Goal: Task Accomplishment & Management: Complete application form

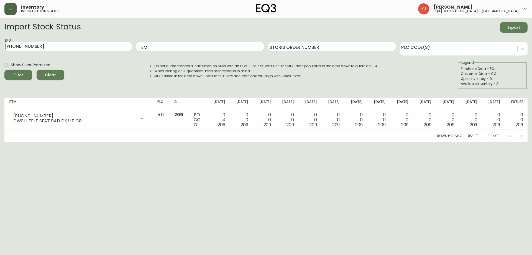
click at [11, 10] on icon "button" at bounding box center [10, 9] width 3 height 2
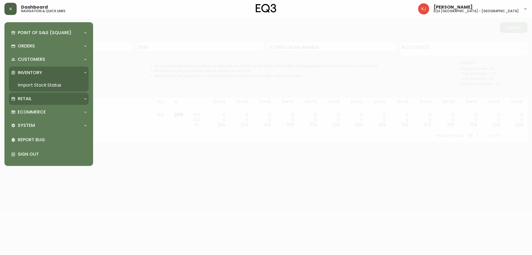
click at [44, 97] on div "Retail" at bounding box center [46, 99] width 70 height 6
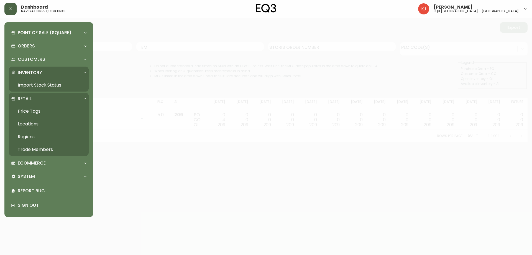
click at [41, 110] on link "Price Tags" at bounding box center [49, 111] width 80 height 13
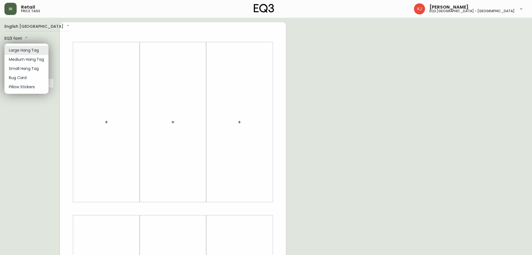
click at [35, 47] on body "Retail price tags [PERSON_NAME] eq3 [GEOGRAPHIC_DATA] - [GEOGRAPHIC_DATA] Engli…" at bounding box center [266, 197] width 532 height 395
click at [34, 69] on li "Small Hang Tag" at bounding box center [26, 68] width 44 height 9
type input "small"
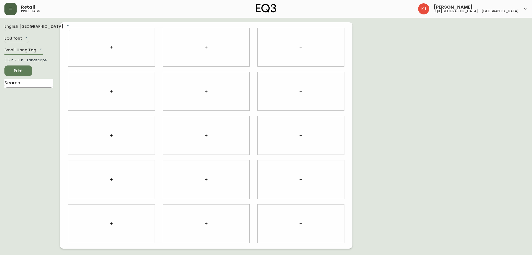
click at [28, 85] on input "text" at bounding box center [28, 83] width 49 height 9
type input "bulb"
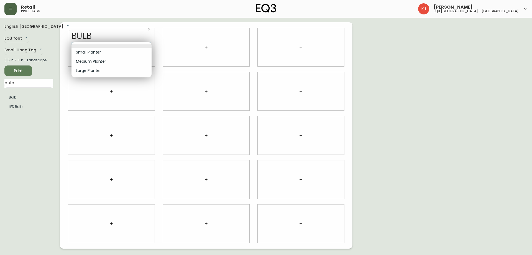
click at [113, 48] on body "Retail price tags [PERSON_NAME] eq3 [GEOGRAPHIC_DATA] - [GEOGRAPHIC_DATA] Engli…" at bounding box center [266, 124] width 532 height 248
click at [110, 53] on li "Small Planter" at bounding box center [111, 52] width 80 height 9
type input "0"
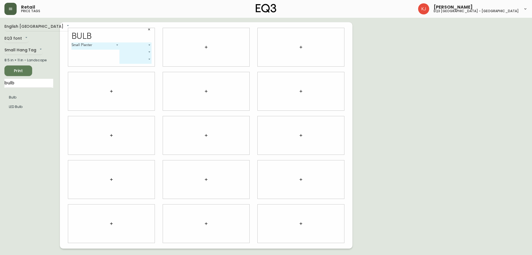
click at [129, 44] on body "Retail price tags [PERSON_NAME] eq3 [GEOGRAPHIC_DATA] - [GEOGRAPHIC_DATA] Engli…" at bounding box center [266, 124] width 532 height 248
click at [132, 50] on li "White" at bounding box center [136, 52] width 32 height 9
type input "0"
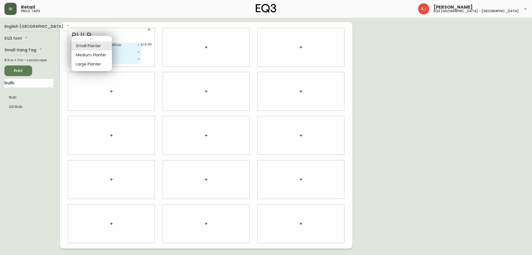
click at [102, 45] on body "Retail price tags [PERSON_NAME] eq3 [GEOGRAPHIC_DATA] - [GEOGRAPHIC_DATA] Engli…" at bounding box center [266, 124] width 532 height 248
click at [96, 54] on li "Medium Planter" at bounding box center [91, 54] width 40 height 9
type input "1"
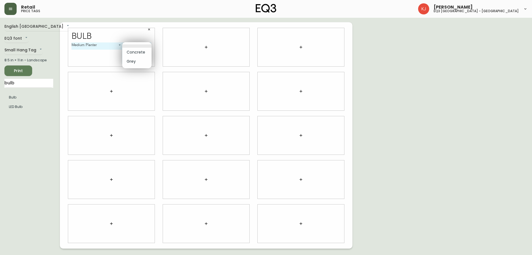
click at [127, 43] on body "Retail price tags [PERSON_NAME] eq3 [GEOGRAPHIC_DATA] - [GEOGRAPHIC_DATA] Engli…" at bounding box center [266, 124] width 532 height 248
click at [133, 52] on li "Concrete" at bounding box center [136, 52] width 29 height 9
click at [133, 46] on body "Retail price tags [PERSON_NAME] eq3 [GEOGRAPHIC_DATA] - [GEOGRAPHIC_DATA] Engli…" at bounding box center [266, 124] width 532 height 248
click at [123, 55] on li "Grey" at bounding box center [125, 54] width 29 height 9
click at [126, 42] on div "Bulb Medium Planter 1 Grey 1 $39.99 ​ ​" at bounding box center [111, 47] width 86 height 38
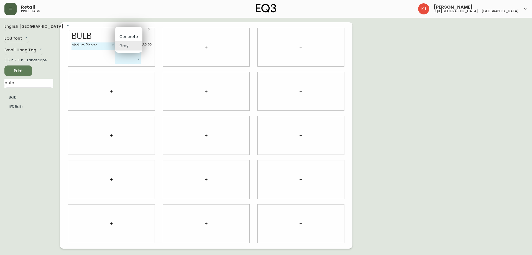
click at [126, 44] on body "Retail price tags [PERSON_NAME] eq3 [GEOGRAPHIC_DATA] - [GEOGRAPHIC_DATA] Engli…" at bounding box center [266, 124] width 532 height 248
click at [128, 36] on li "Concrete" at bounding box center [128, 36] width 27 height 9
click at [126, 45] on body "Retail price tags [PERSON_NAME] eq3 [GEOGRAPHIC_DATA] - [GEOGRAPHIC_DATA] Engli…" at bounding box center [266, 124] width 532 height 248
click at [123, 55] on li "Grey" at bounding box center [125, 54] width 29 height 9
type input "1"
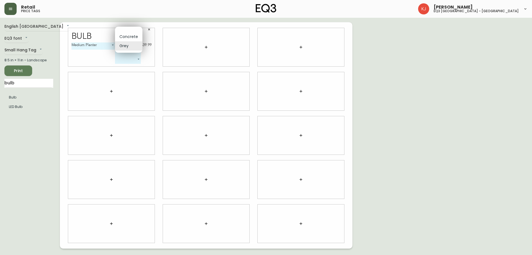
click at [137, 49] on body "Retail price tags [PERSON_NAME] eq3 [GEOGRAPHIC_DATA] - [GEOGRAPHIC_DATA] Engli…" at bounding box center [266, 124] width 532 height 248
click at [147, 55] on div at bounding box center [266, 127] width 532 height 255
click at [138, 50] on body "Retail price tags [PERSON_NAME] eq3 [GEOGRAPHIC_DATA] - [GEOGRAPHIC_DATA] Engli…" at bounding box center [266, 124] width 532 height 248
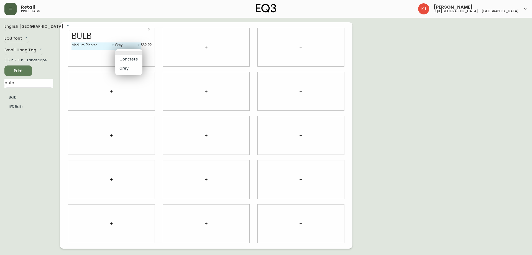
click at [67, 60] on div at bounding box center [266, 127] width 532 height 255
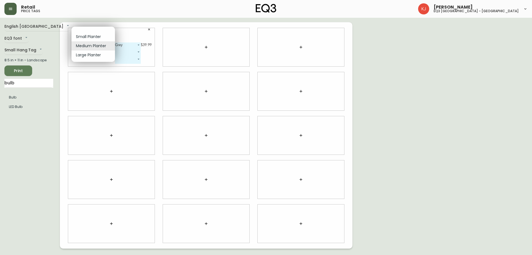
click at [90, 46] on body "Retail price tags [PERSON_NAME] eq3 [GEOGRAPHIC_DATA] - [GEOGRAPHIC_DATA] Engli…" at bounding box center [266, 124] width 532 height 248
click at [90, 46] on li "Medium Planter" at bounding box center [93, 45] width 44 height 9
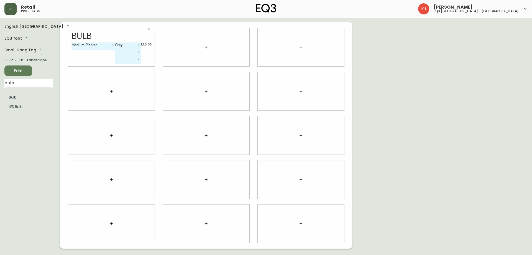
click at [131, 45] on body "Retail price tags [PERSON_NAME] eq3 [GEOGRAPHIC_DATA] - [GEOGRAPHIC_DATA] Engli…" at bounding box center [266, 124] width 532 height 248
click at [23, 24] on div at bounding box center [266, 127] width 532 height 255
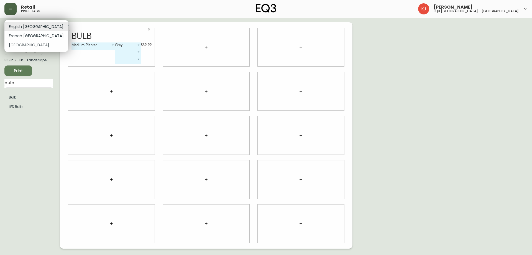
click at [25, 28] on body "Retail price tags [PERSON_NAME] eq3 [GEOGRAPHIC_DATA] - [GEOGRAPHIC_DATA] Engli…" at bounding box center [266, 124] width 532 height 248
click at [25, 35] on li "French [GEOGRAPHIC_DATA]" at bounding box center [36, 35] width 64 height 9
type input "fr_CA"
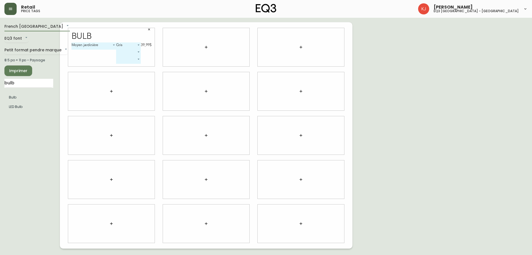
click at [83, 46] on body "Retail price tags [PERSON_NAME] eq3 [GEOGRAPHIC_DATA] - [GEOGRAPHIC_DATA] [GEOG…" at bounding box center [266, 124] width 532 height 248
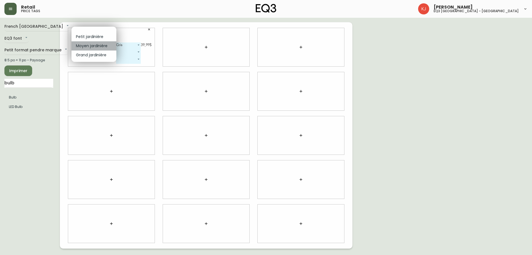
click at [94, 44] on li "Moyen jardinière" at bounding box center [93, 45] width 45 height 9
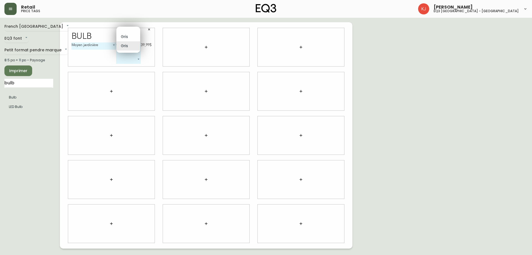
click at [137, 44] on body "Retail price tags [PERSON_NAME] eq3 [GEOGRAPHIC_DATA] - [GEOGRAPHIC_DATA] [GEOG…" at bounding box center [266, 124] width 532 height 248
click at [133, 38] on li "Gris" at bounding box center [128, 36] width 24 height 9
click at [131, 45] on body "Retail price tags [PERSON_NAME] eq3 [GEOGRAPHIC_DATA] - [GEOGRAPHIC_DATA] [GEOG…" at bounding box center [266, 124] width 532 height 248
click at [128, 55] on li "Gris" at bounding box center [128, 54] width 24 height 9
type input "1"
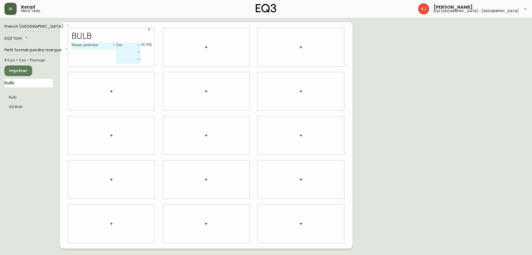
click at [134, 43] on body "Retail price tags [PERSON_NAME] eq3 [GEOGRAPHIC_DATA] - [GEOGRAPHIC_DATA] [GEOG…" at bounding box center [266, 124] width 532 height 248
click at [127, 46] on li "Gris" at bounding box center [128, 45] width 24 height 9
click at [126, 46] on body "Retail price tags [PERSON_NAME] eq3 [GEOGRAPHIC_DATA] - [GEOGRAPHIC_DATA] [GEOG…" at bounding box center [266, 124] width 532 height 248
click at [127, 48] on li "Gris" at bounding box center [128, 45] width 24 height 9
click at [135, 52] on body "Retail price tags [PERSON_NAME] eq3 [GEOGRAPHIC_DATA] - [GEOGRAPHIC_DATA] [GEOG…" at bounding box center [266, 124] width 532 height 248
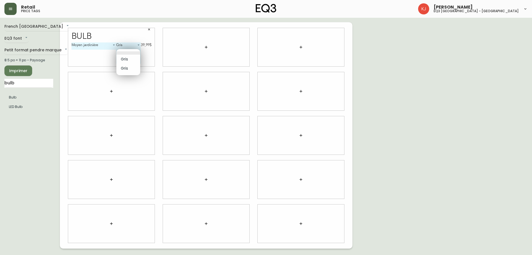
click at [144, 54] on div at bounding box center [266, 127] width 532 height 255
click at [149, 27] on button "button" at bounding box center [149, 29] width 8 height 8
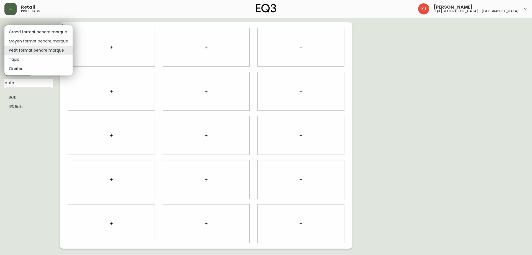
click at [57, 51] on body "Retail price tags [PERSON_NAME] eq3 [GEOGRAPHIC_DATA] - [GEOGRAPHIC_DATA] [GEOG…" at bounding box center [266, 124] width 532 height 248
click at [44, 39] on li "Moyen format pendre marque" at bounding box center [38, 41] width 68 height 9
type input "medium"
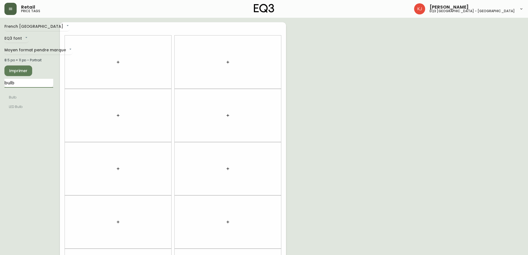
click at [43, 84] on input "bulb" at bounding box center [28, 83] width 49 height 9
click at [54, 51] on body "Retail price tags [PERSON_NAME] eq3 [GEOGRAPHIC_DATA] - [GEOGRAPHIC_DATA] [GEOG…" at bounding box center [266, 157] width 532 height 315
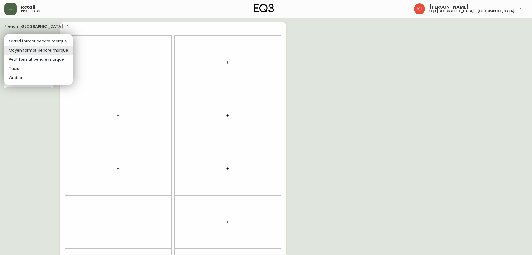
click at [54, 51] on li "Moyen format pendre marque" at bounding box center [38, 50] width 68 height 9
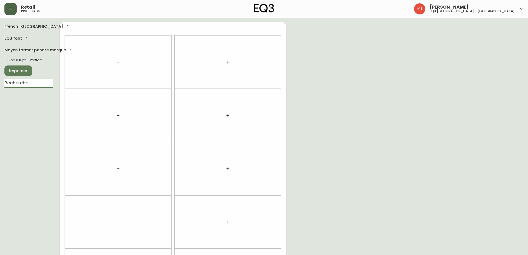
click at [43, 84] on input "text" at bounding box center [28, 83] width 49 height 9
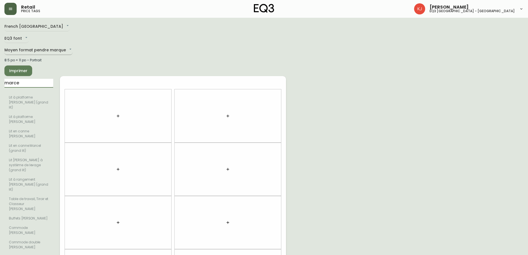
type input "marce"
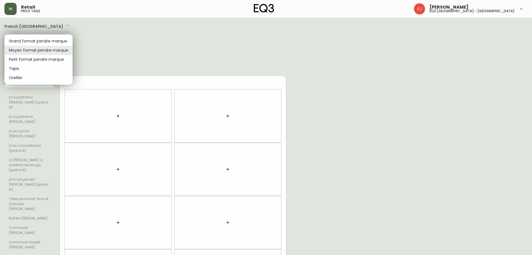
click at [41, 52] on body "Retail price tags [PERSON_NAME] eq3 [GEOGRAPHIC_DATA] - griffintown [GEOGRAPHIC…" at bounding box center [266, 211] width 532 height 422
click at [44, 42] on li "Grand format pendre marque" at bounding box center [38, 41] width 68 height 9
type input "large"
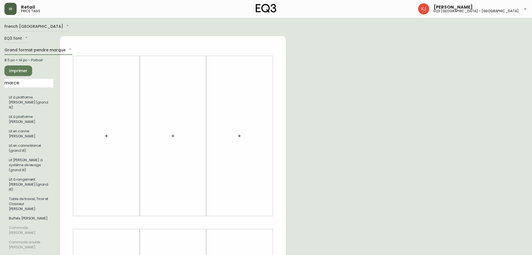
click at [48, 50] on body "Retail price tags [PERSON_NAME] eq3 [GEOGRAPHIC_DATA] - griffintown [GEOGRAPHIC…" at bounding box center [266, 211] width 532 height 422
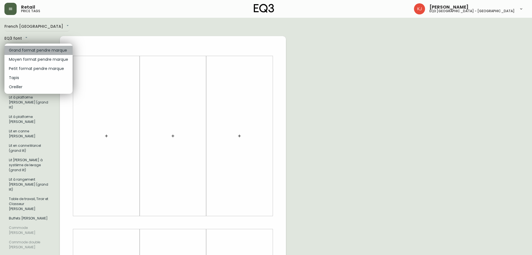
click at [48, 50] on li "Grand format pendre marque" at bounding box center [38, 50] width 68 height 9
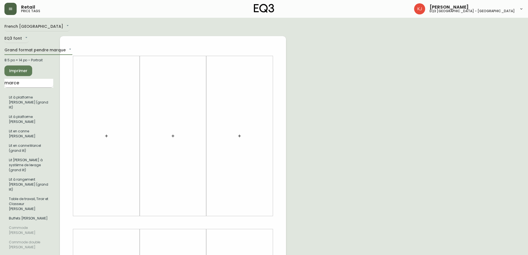
click at [35, 84] on input "marce" at bounding box center [28, 83] width 49 height 9
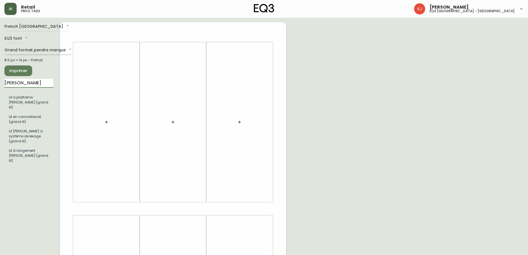
type input "[PERSON_NAME]"
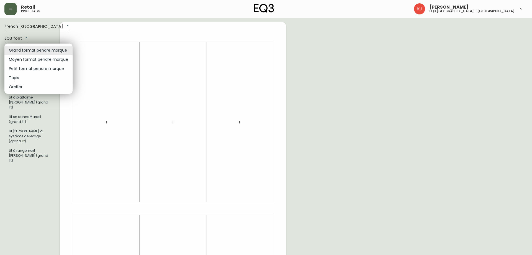
click at [52, 49] on body "Retail price tags [PERSON_NAME] eq3 [GEOGRAPHIC_DATA] - [GEOGRAPHIC_DATA] [GEOG…" at bounding box center [266, 197] width 532 height 395
click at [44, 67] on li "Petit format pendre marque" at bounding box center [38, 68] width 68 height 9
type input "small"
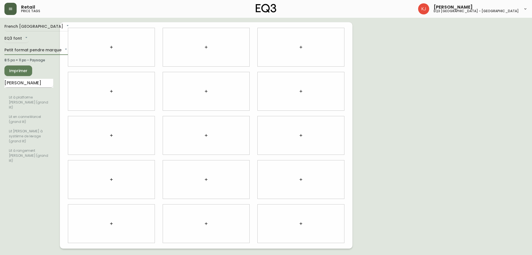
click at [47, 85] on input "[PERSON_NAME]" at bounding box center [28, 83] width 49 height 9
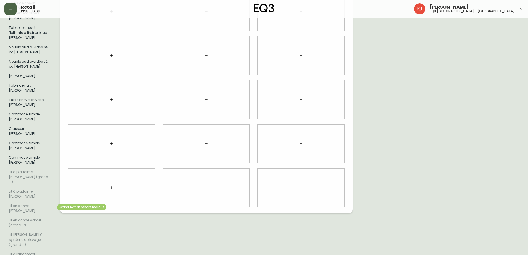
scroll to position [67, 0]
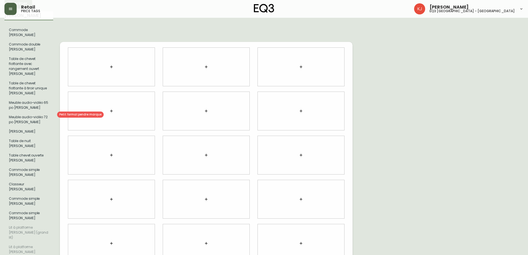
type input "[PERSON_NAME]"
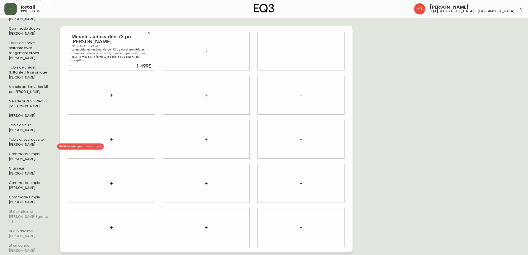
scroll to position [55, 0]
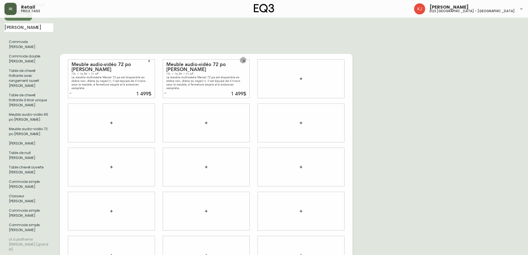
click at [244, 57] on button "button" at bounding box center [244, 61] width 8 height 8
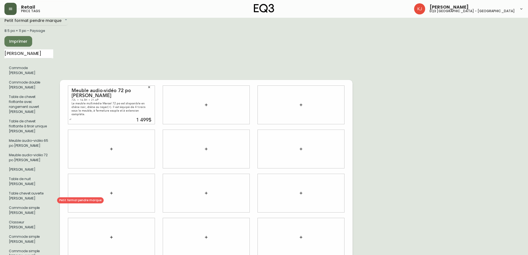
scroll to position [0, 0]
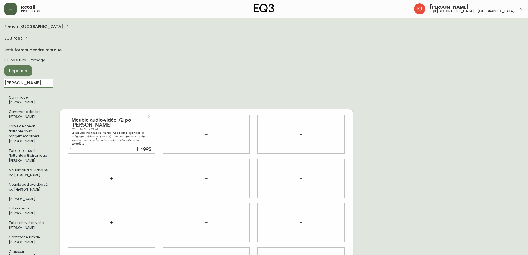
click at [30, 82] on input "[PERSON_NAME]" at bounding box center [28, 83] width 49 height 9
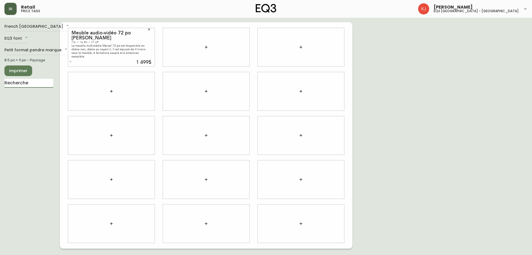
click at [150, 27] on button "button" at bounding box center [149, 29] width 8 height 8
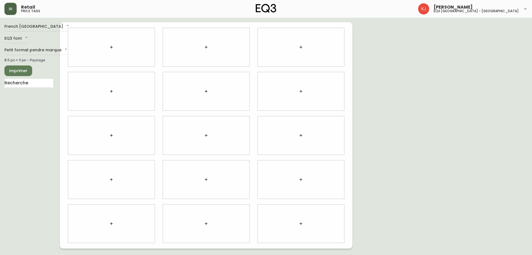
click at [112, 45] on icon "button" at bounding box center [111, 47] width 4 height 4
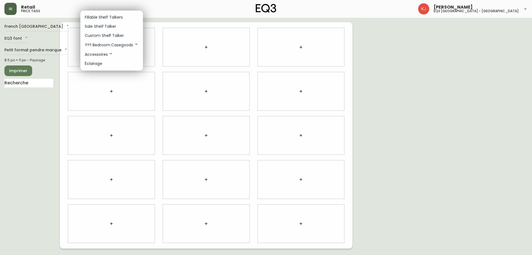
click at [124, 37] on li "Custom Shelf Talker" at bounding box center [111, 35] width 63 height 9
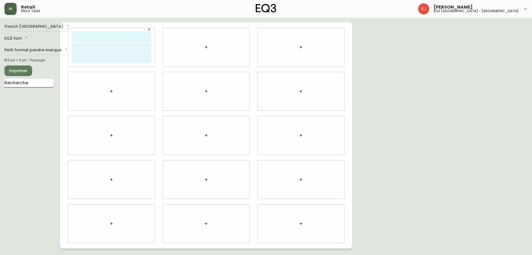
click at [36, 83] on input "text" at bounding box center [28, 83] width 49 height 9
click at [149, 30] on icon "button" at bounding box center [148, 29] width 3 height 3
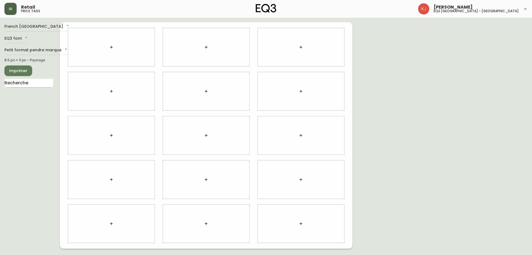
click at [45, 86] on input "text" at bounding box center [28, 83] width 49 height 9
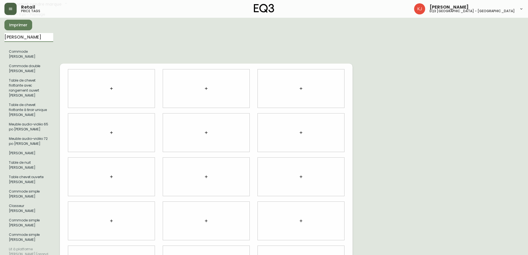
scroll to position [55, 0]
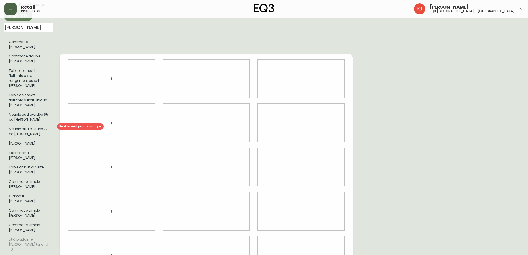
type input "[PERSON_NAME]"
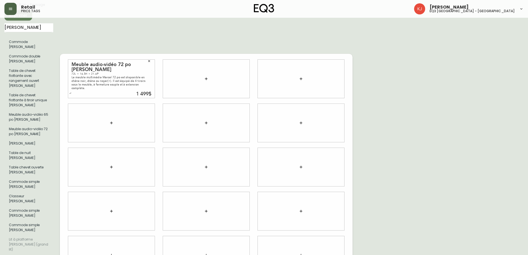
click at [70, 93] on icon "button" at bounding box center [71, 93] width 2 height 1
click at [70, 90] on icon "button" at bounding box center [70, 91] width 2 height 2
click at [71, 93] on icon "button" at bounding box center [71, 93] width 2 height 1
click at [137, 90] on input "text" at bounding box center [143, 93] width 20 height 7
click at [71, 89] on button "button" at bounding box center [71, 92] width 6 height 6
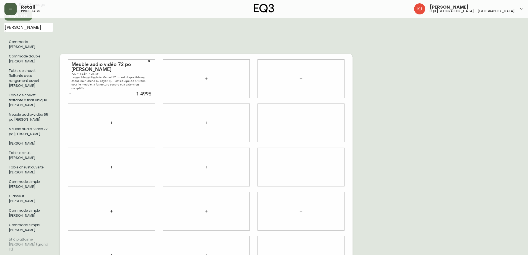
click at [71, 92] on icon "button" at bounding box center [70, 93] width 2 height 2
click at [149, 59] on icon "button" at bounding box center [148, 60] width 3 height 3
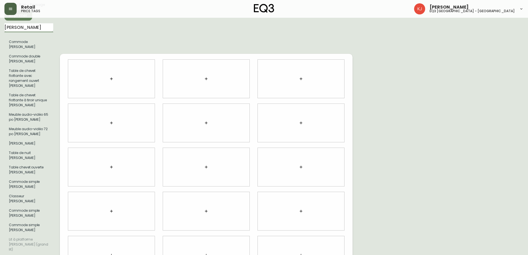
click at [45, 27] on input "[PERSON_NAME]" at bounding box center [28, 27] width 49 height 9
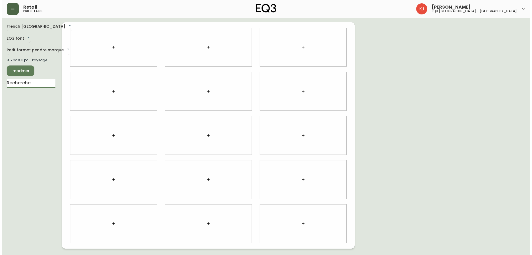
scroll to position [0, 0]
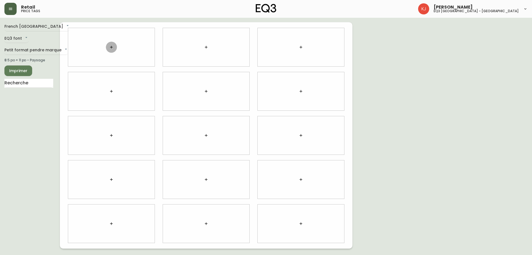
click at [108, 49] on button "button" at bounding box center [111, 47] width 11 height 11
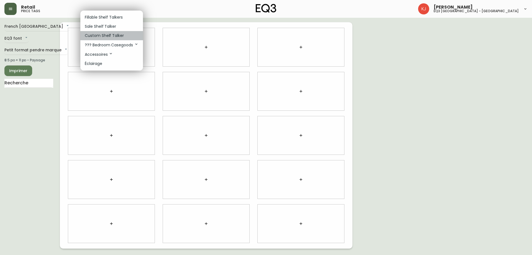
click at [110, 36] on p "Custom Shelf Talker" at bounding box center [104, 36] width 39 height 6
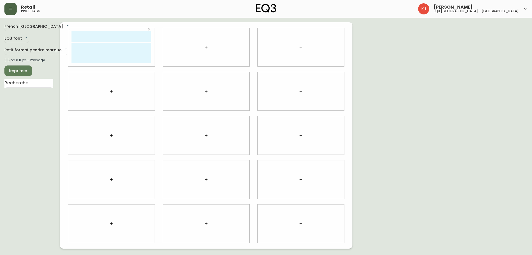
click at [110, 36] on input "text" at bounding box center [111, 36] width 80 height 11
type input "[PERSON_NAME]"
click at [139, 53] on textarea at bounding box center [111, 53] width 80 height 20
type textarea "c"
paste textarea "[EMAIL_ADDRESS][DOMAIN_NAME]"
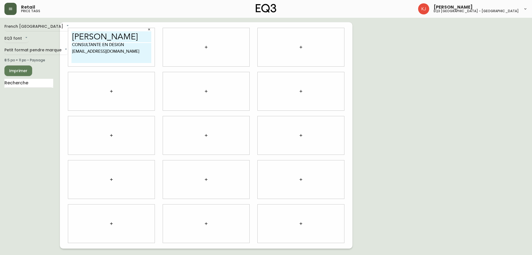
type textarea "CONSULTANTE EN DESIGN [EMAIL_ADDRESS][DOMAIN_NAME]"
click at [206, 48] on icon "button" at bounding box center [206, 47] width 2 height 2
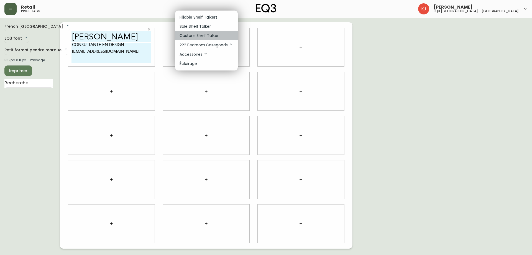
click at [205, 33] on p "Custom Shelf Talker" at bounding box center [199, 36] width 39 height 6
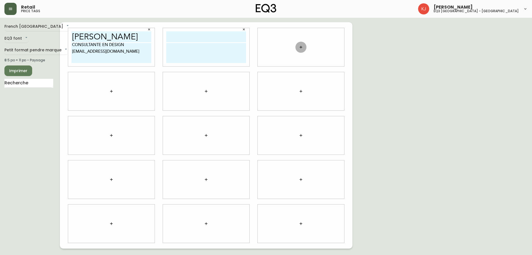
click at [300, 46] on icon "button" at bounding box center [301, 47] width 4 height 4
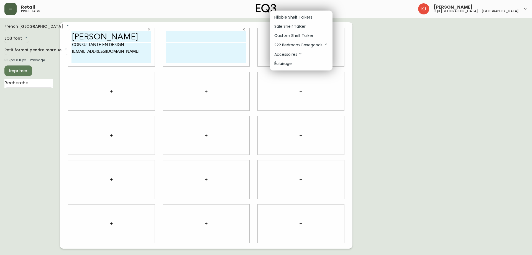
click at [300, 34] on p "Custom Shelf Talker" at bounding box center [293, 36] width 39 height 6
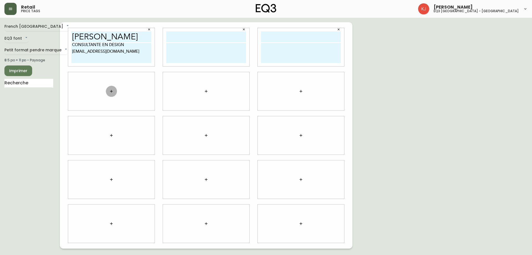
click at [112, 91] on icon "button" at bounding box center [111, 91] width 4 height 4
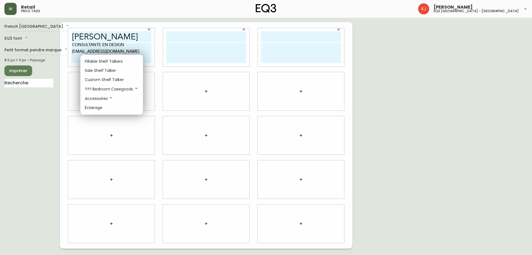
click at [114, 81] on p "Custom Shelf Talker" at bounding box center [104, 80] width 39 height 6
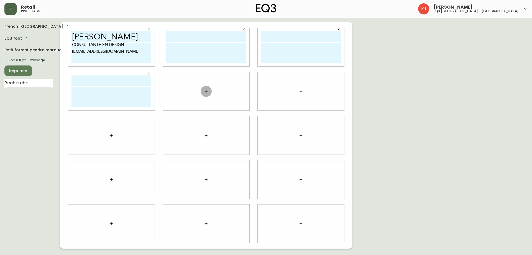
click at [207, 91] on icon "button" at bounding box center [206, 91] width 4 height 4
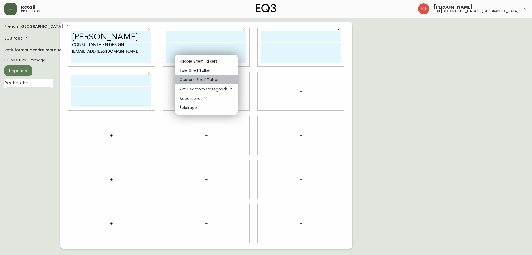
click at [209, 79] on p "Custom Shelf Talker" at bounding box center [199, 80] width 39 height 6
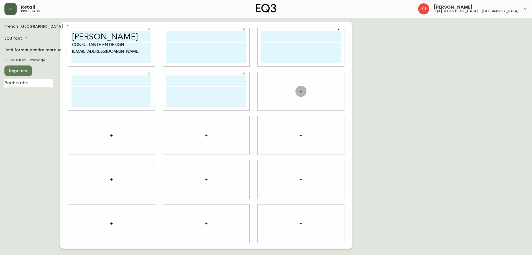
click at [301, 89] on icon "button" at bounding box center [301, 91] width 4 height 4
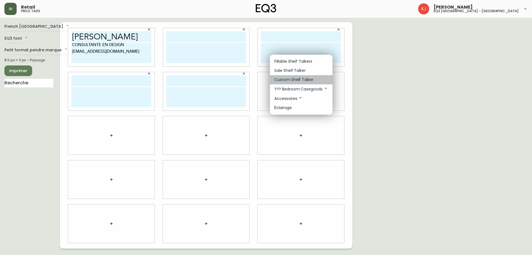
click at [301, 77] on p "Custom Shelf Talker" at bounding box center [293, 80] width 39 height 6
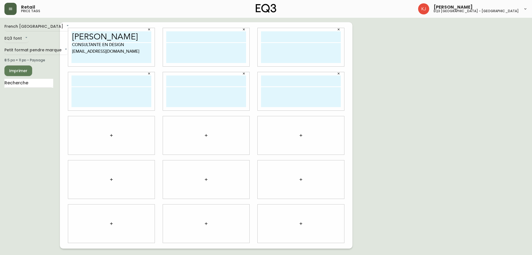
click at [111, 132] on button "button" at bounding box center [111, 135] width 11 height 11
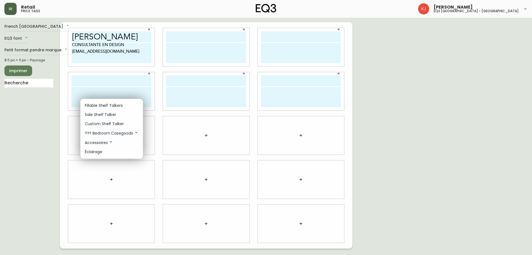
click at [113, 121] on p "Custom Shelf Talker" at bounding box center [104, 124] width 39 height 6
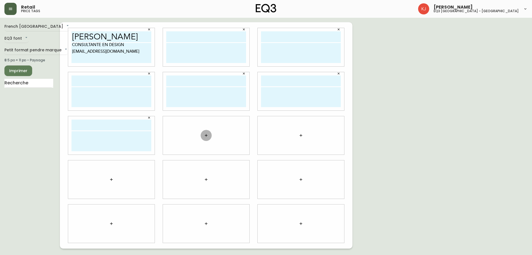
click at [206, 134] on icon "button" at bounding box center [206, 135] width 4 height 4
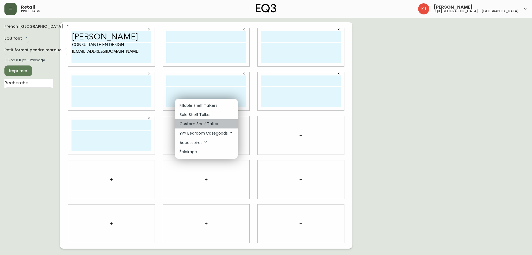
click at [207, 122] on p "Custom Shelf Talker" at bounding box center [199, 124] width 39 height 6
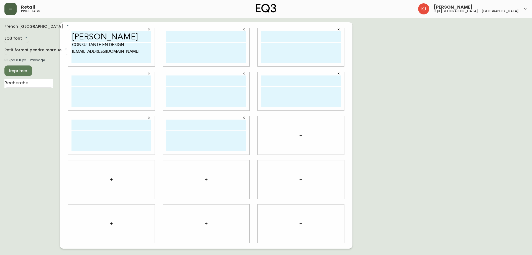
click at [299, 136] on icon "button" at bounding box center [301, 135] width 4 height 4
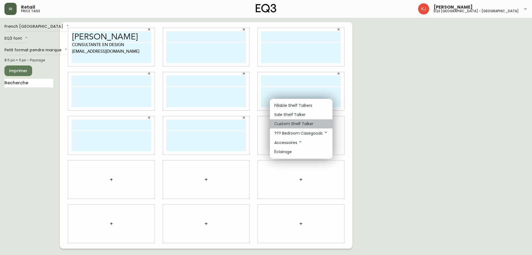
click at [299, 123] on p "Custom Shelf Talker" at bounding box center [293, 124] width 39 height 6
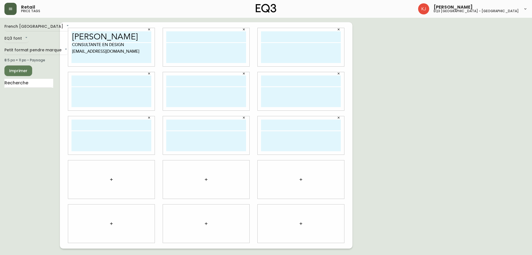
click at [113, 177] on icon "button" at bounding box center [111, 179] width 4 height 4
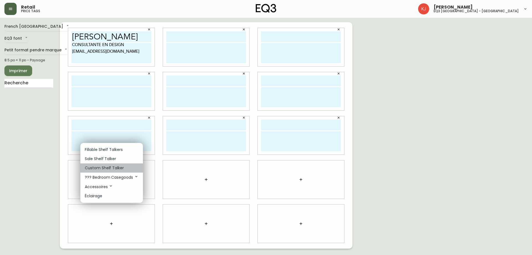
click at [114, 168] on p "Custom Shelf Talker" at bounding box center [104, 168] width 39 height 6
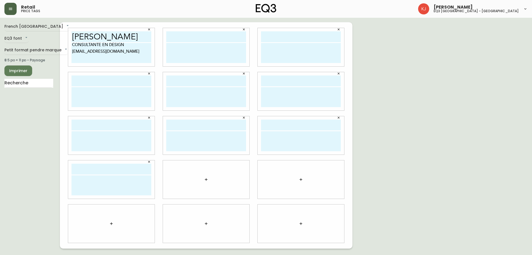
click at [206, 178] on icon "button" at bounding box center [206, 179] width 4 height 4
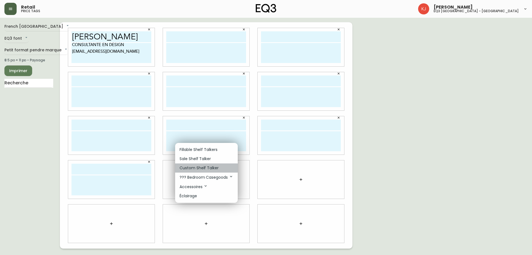
click at [206, 168] on p "Custom Shelf Talker" at bounding box center [199, 168] width 39 height 6
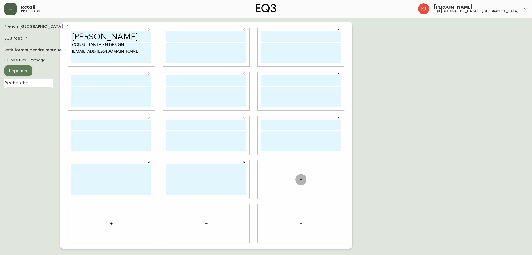
click at [299, 178] on icon "button" at bounding box center [301, 179] width 4 height 4
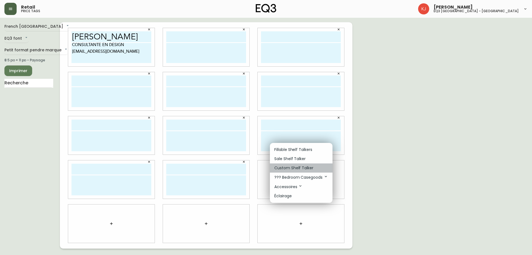
click at [290, 166] on p "Custom Shelf Talker" at bounding box center [293, 168] width 39 height 6
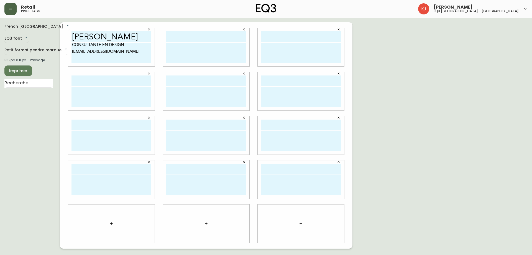
click at [112, 223] on icon "button" at bounding box center [111, 223] width 4 height 4
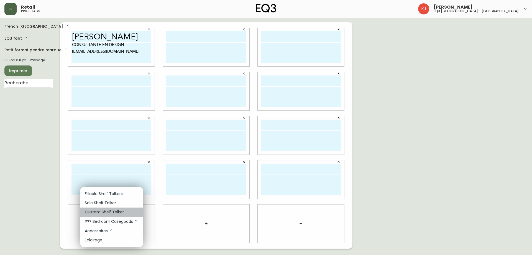
click at [111, 211] on p "Custom Shelf Talker" at bounding box center [104, 212] width 39 height 6
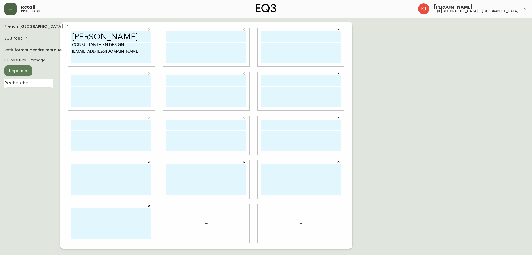
click at [209, 223] on button "button" at bounding box center [206, 223] width 11 height 11
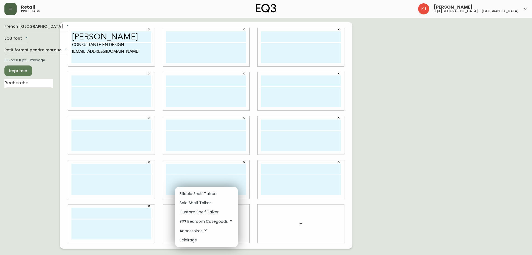
click at [216, 211] on p "Custom Shelf Talker" at bounding box center [199, 212] width 39 height 6
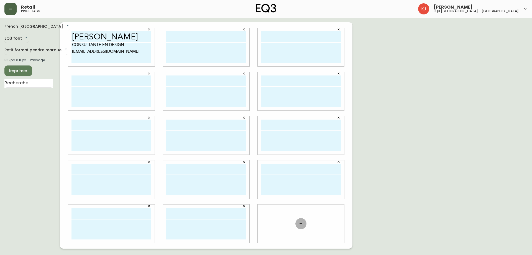
click at [300, 222] on icon "button" at bounding box center [301, 223] width 4 height 4
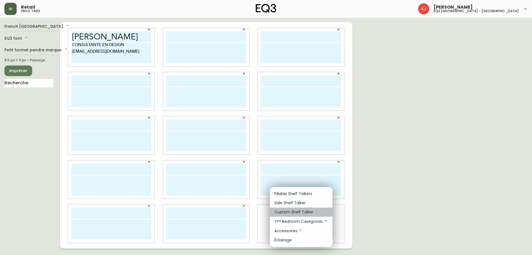
click at [300, 213] on p "Custom Shelf Talker" at bounding box center [293, 212] width 39 height 6
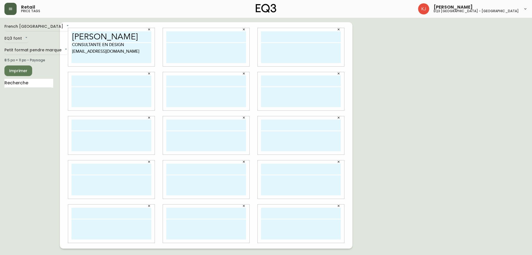
click at [140, 36] on input "[PERSON_NAME]" at bounding box center [111, 36] width 80 height 11
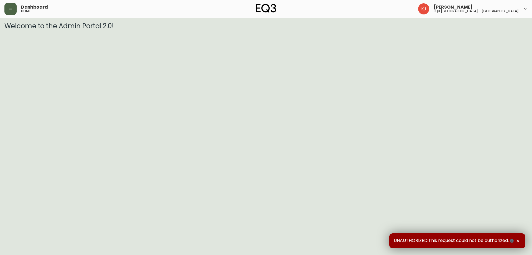
click at [11, 7] on icon "button" at bounding box center [10, 9] width 4 height 4
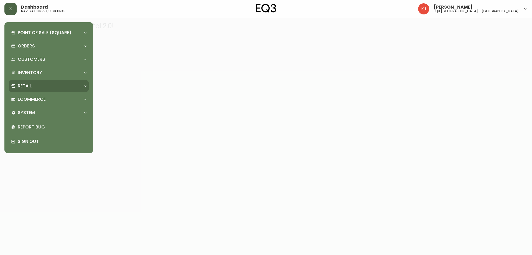
click at [46, 86] on div "Retail" at bounding box center [46, 86] width 70 height 6
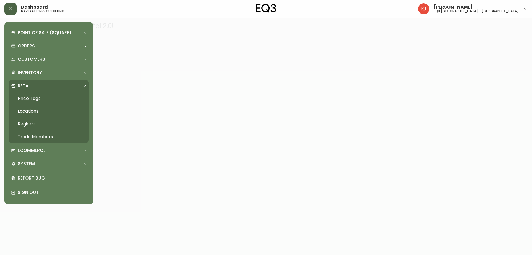
click at [34, 99] on link "Price Tags" at bounding box center [49, 98] width 80 height 13
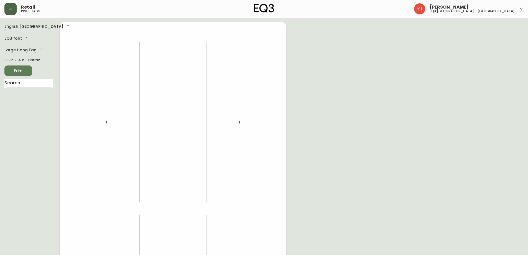
click at [35, 28] on body "Retail price tags Kevin Jobin eq3 montréal - griffintown English Canada en_CA E…" at bounding box center [264, 197] width 528 height 395
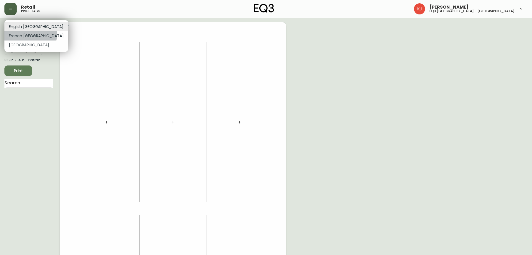
click at [30, 33] on li "French [GEOGRAPHIC_DATA]" at bounding box center [36, 35] width 64 height 9
type input "fr_CA"
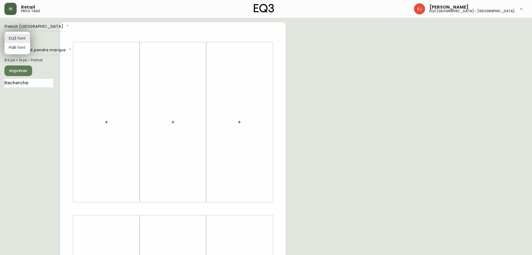
click at [24, 37] on body "Retail price tags Kevin Jobin eq3 montréal - griffintown French Canada fr_CA EQ…" at bounding box center [266, 197] width 532 height 395
click at [60, 39] on div at bounding box center [266, 127] width 532 height 255
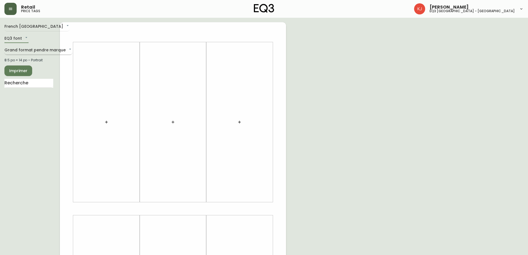
click at [50, 49] on body "Retail price tags Kevin Jobin eq3 montréal - griffintown French Canada fr_CA EQ…" at bounding box center [264, 197] width 528 height 395
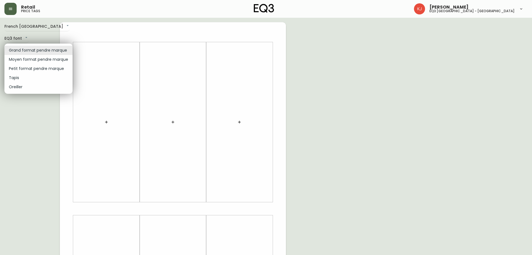
click at [47, 67] on li "Petit format pendre marque" at bounding box center [38, 68] width 68 height 9
type input "small"
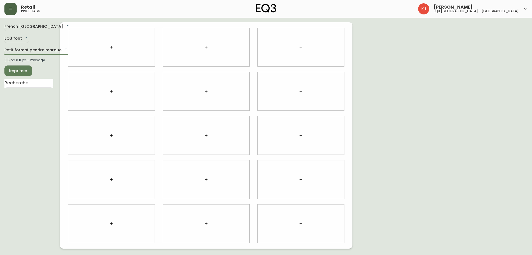
click at [62, 52] on body "Retail price tags Kevin Jobin eq3 montréal - griffintown French Canada fr_CA EQ…" at bounding box center [266, 124] width 532 height 248
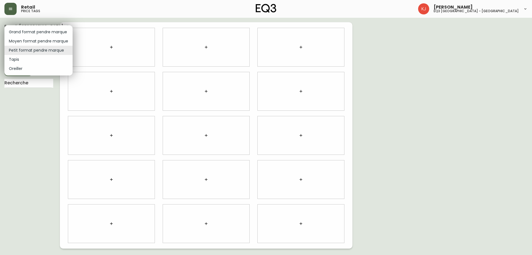
click at [111, 47] on div at bounding box center [266, 127] width 532 height 255
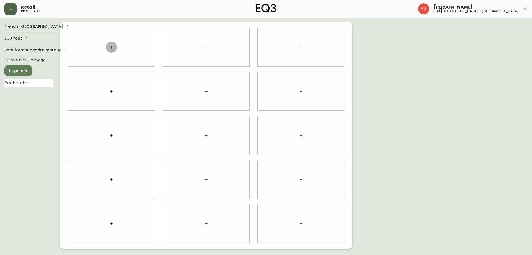
click at [111, 47] on icon "button" at bounding box center [111, 47] width 2 height 2
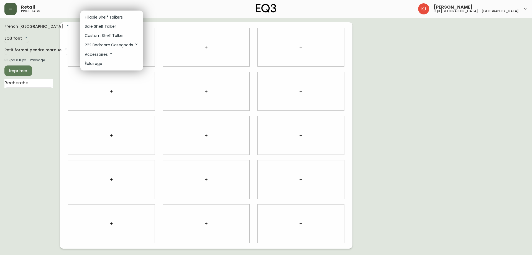
click at [112, 35] on p "Custom Shelf Talker" at bounding box center [104, 36] width 39 height 6
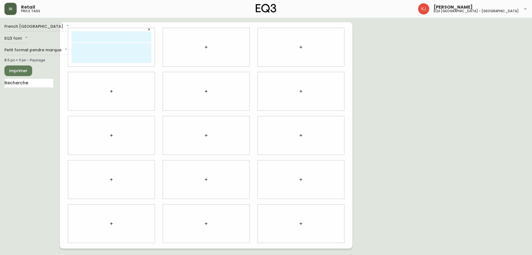
click at [206, 48] on icon "button" at bounding box center [206, 47] width 4 height 4
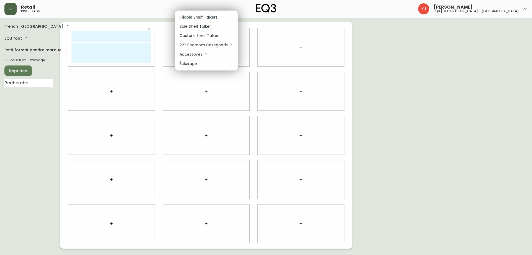
click at [212, 33] on p "Custom Shelf Talker" at bounding box center [199, 36] width 39 height 6
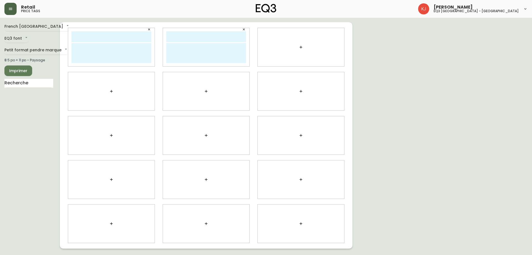
click at [300, 45] on icon "button" at bounding box center [301, 47] width 4 height 4
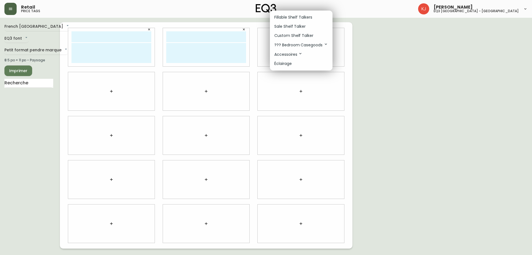
click at [302, 35] on p "Custom Shelf Talker" at bounding box center [293, 36] width 39 height 6
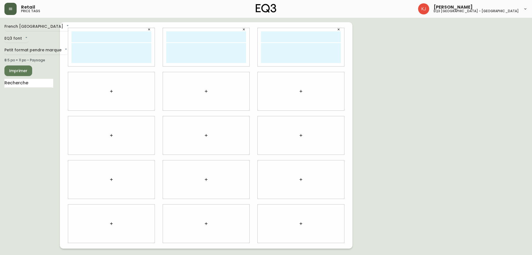
click at [127, 35] on input "text" at bounding box center [111, 36] width 80 height 11
type input "SHAINA LEWIS"
click at [136, 52] on textarea at bounding box center [111, 53] width 80 height 20
paste textarea "[EMAIL_ADDRESS][DOMAIN_NAME]"
type textarea "CONSULTANTE EN DESIGN [EMAIL_ADDRESS][DOMAIN_NAME]"
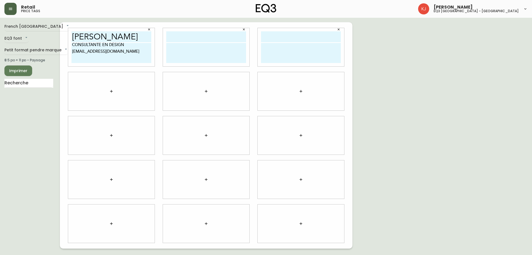
drag, startPoint x: 128, startPoint y: 36, endPoint x: 67, endPoint y: 30, distance: 61.0
click at [67, 30] on div "SHAINA LEWIS CONSULTANTE EN DESIGN shlewis@eq3.com" at bounding box center [111, 47] width 95 height 44
click at [224, 39] on input "text" at bounding box center [206, 36] width 80 height 11
paste input "SHAINA LEWIS"
type input "SHAINA LEWIS"
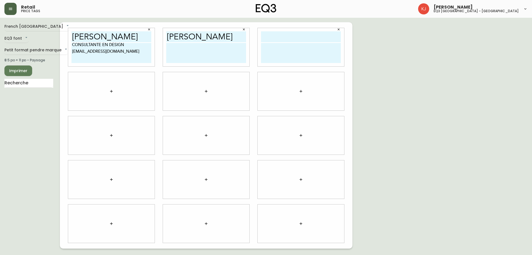
drag, startPoint x: 73, startPoint y: 44, endPoint x: 116, endPoint y: 53, distance: 44.2
click at [116, 53] on textarea "CONSULTANTE EN DESIGN [EMAIL_ADDRESS][DOMAIN_NAME]" at bounding box center [111, 53] width 80 height 20
click at [186, 50] on textarea at bounding box center [206, 53] width 80 height 20
paste textarea "CONSULTANTE EN DESIGN [EMAIL_ADDRESS][DOMAIN_NAME]"
type textarea "CONSULTANTE EN DESIGN [EMAIL_ADDRESS][DOMAIN_NAME]"
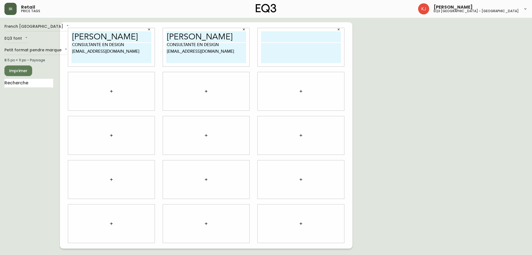
click at [282, 39] on input "text" at bounding box center [301, 36] width 80 height 11
click at [281, 53] on textarea at bounding box center [301, 53] width 80 height 20
paste textarea "CONSULTANTE EN DESIGN [EMAIL_ADDRESS][DOMAIN_NAME]"
type textarea "CONSULTANTE EN DESIGN [EMAIL_ADDRESS][DOMAIN_NAME]"
click at [285, 35] on input "text" at bounding box center [301, 36] width 80 height 11
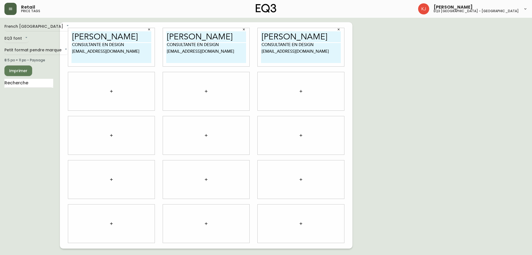
type input "sHAINA lEWIS"
click at [305, 89] on button "button" at bounding box center [300, 91] width 11 height 11
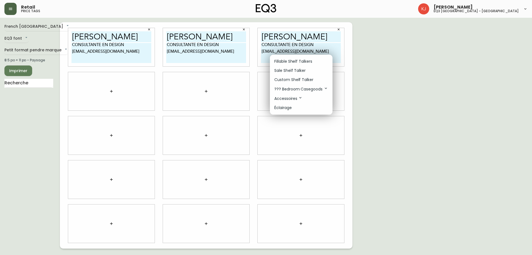
click at [360, 86] on div at bounding box center [266, 127] width 532 height 255
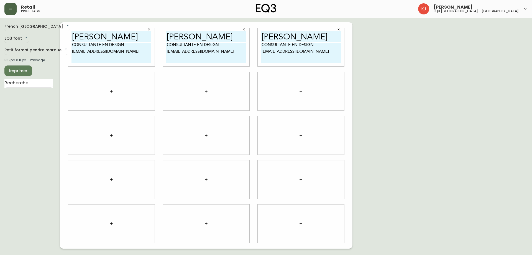
click at [300, 91] on icon "button" at bounding box center [301, 91] width 4 height 4
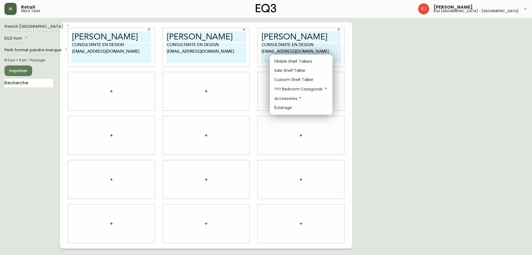
click at [308, 79] on p "Custom Shelf Talker" at bounding box center [293, 80] width 39 height 6
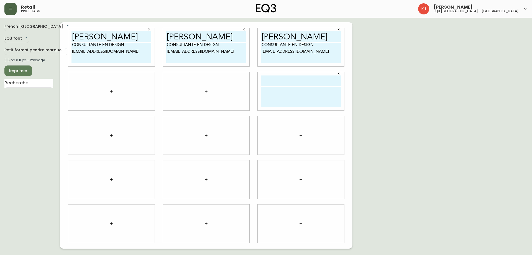
click at [289, 39] on input "sHAINA lEWIS" at bounding box center [301, 36] width 80 height 11
drag, startPoint x: 295, startPoint y: 54, endPoint x: 260, endPoint y: 42, distance: 37.3
click at [260, 42] on div "sHAINA lEWIS CONSULTANTE EN DESIGN shlewis@eq3.com" at bounding box center [301, 47] width 86 height 38
click at [301, 89] on textarea at bounding box center [301, 97] width 80 height 20
paste textarea "CONSULTANTE EN DESIGN [EMAIL_ADDRESS][DOMAIN_NAME]"
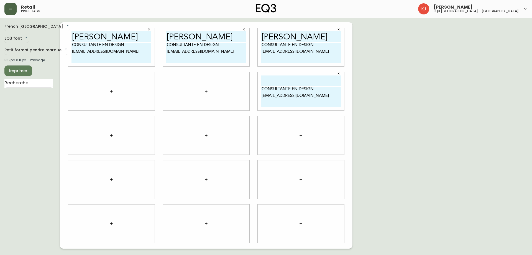
type textarea "CONSULTANTE EN DESIGN [EMAIL_ADDRESS][DOMAIN_NAME]"
click at [207, 88] on button "button" at bounding box center [206, 91] width 11 height 11
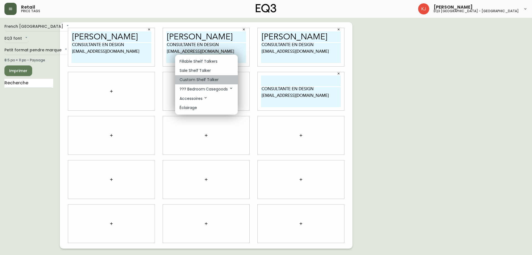
click at [220, 80] on li "Custom Shelf Talker" at bounding box center [206, 79] width 63 height 9
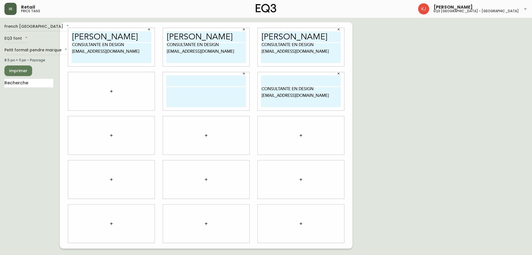
click at [212, 94] on textarea at bounding box center [206, 97] width 80 height 20
paste textarea "CONSULTANTE EN DESIGN [EMAIL_ADDRESS][DOMAIN_NAME]"
type textarea "CONSULTANTE EN DESIGN [EMAIL_ADDRESS][DOMAIN_NAME]"
click at [108, 89] on button "button" at bounding box center [111, 91] width 11 height 11
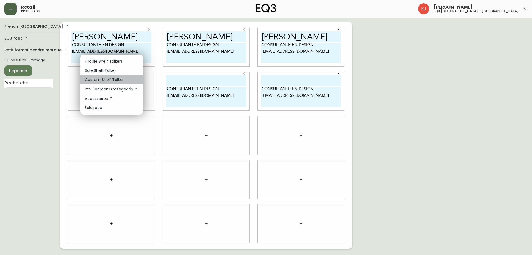
click at [114, 77] on p "Custom Shelf Talker" at bounding box center [104, 80] width 39 height 6
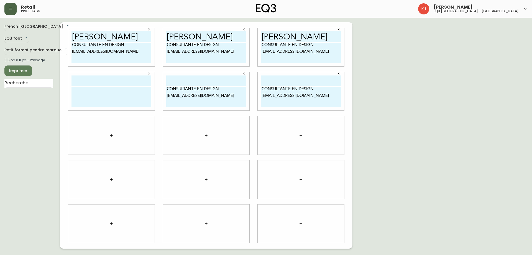
click at [110, 94] on textarea at bounding box center [111, 97] width 80 height 20
paste textarea "CONSULTANTE EN DESIGN [EMAIL_ADDRESS][DOMAIN_NAME]"
type textarea "CONSULTANTE EN DESIGN [EMAIL_ADDRESS][DOMAIN_NAME]"
click at [111, 75] on div "CONSULTANTE EN DESIGN [EMAIL_ADDRESS][DOMAIN_NAME]" at bounding box center [111, 91] width 86 height 38
drag, startPoint x: 171, startPoint y: 36, endPoint x: 219, endPoint y: 57, distance: 52.1
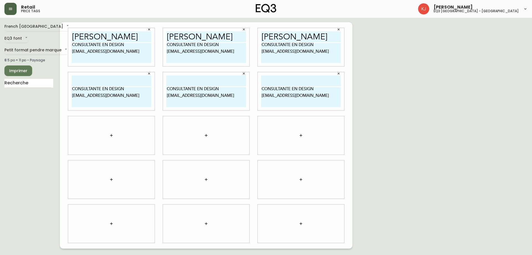
click at [226, 43] on div "SHAINA LEWIS CONSULTANTE EN DESIGN shlewis@eq3.com" at bounding box center [206, 47] width 86 height 38
click at [206, 134] on icon "button" at bounding box center [206, 135] width 4 height 4
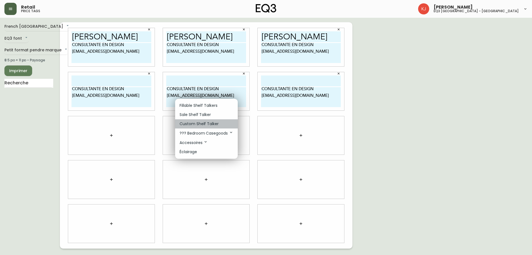
click at [214, 124] on p "Custom Shelf Talker" at bounding box center [199, 124] width 39 height 6
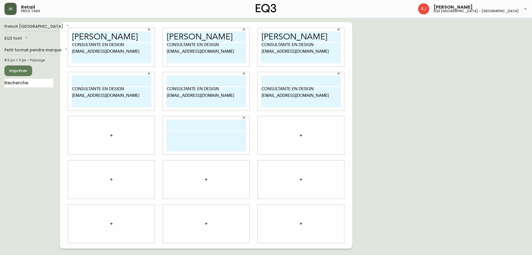
click at [281, 144] on div at bounding box center [301, 135] width 86 height 38
click at [300, 132] on button "button" at bounding box center [300, 135] width 11 height 11
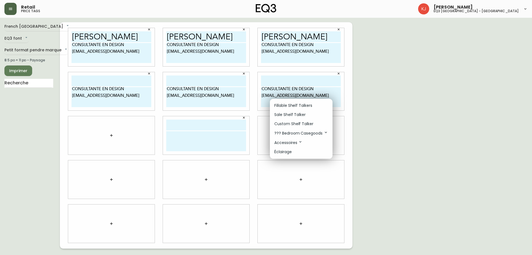
click at [302, 122] on p "Custom Shelf Talker" at bounding box center [293, 124] width 39 height 6
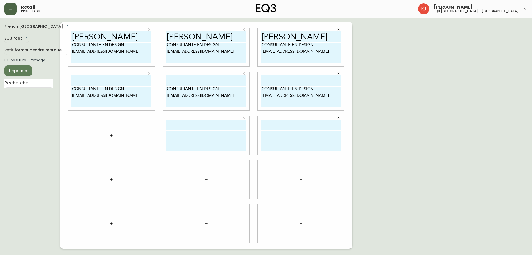
click at [113, 136] on icon "button" at bounding box center [111, 135] width 4 height 4
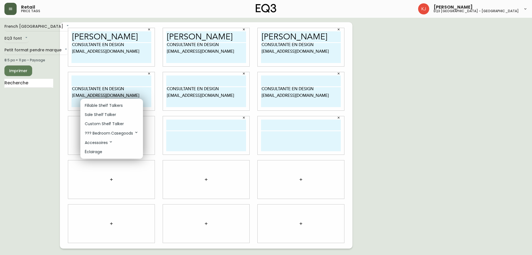
click at [120, 123] on p "Custom Shelf Talker" at bounding box center [104, 124] width 39 height 6
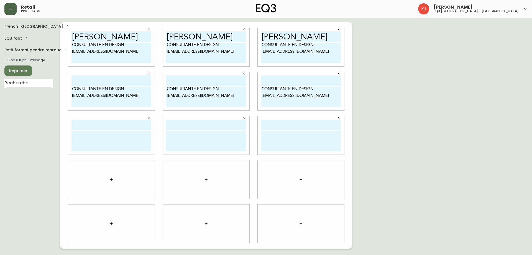
click at [109, 180] on icon "button" at bounding box center [111, 179] width 4 height 4
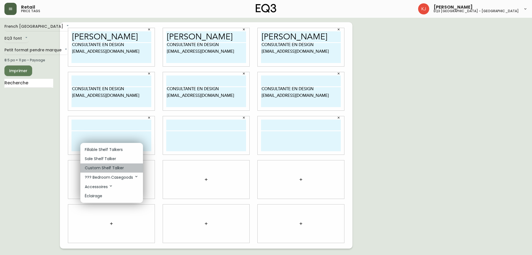
click at [111, 168] on p "Custom Shelf Talker" at bounding box center [104, 168] width 39 height 6
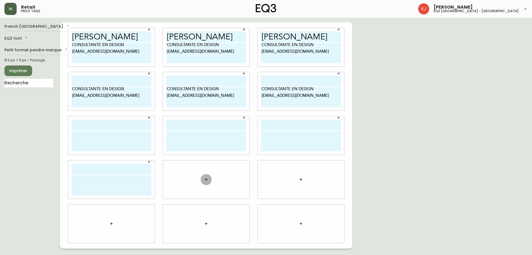
click at [206, 178] on icon "button" at bounding box center [206, 179] width 4 height 4
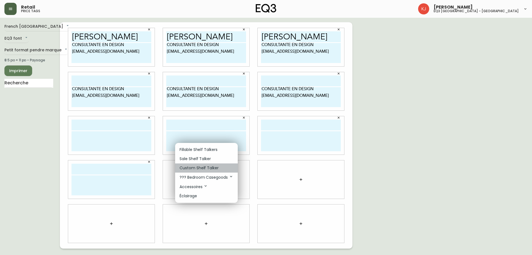
click at [204, 170] on p "Custom Shelf Talker" at bounding box center [199, 168] width 39 height 6
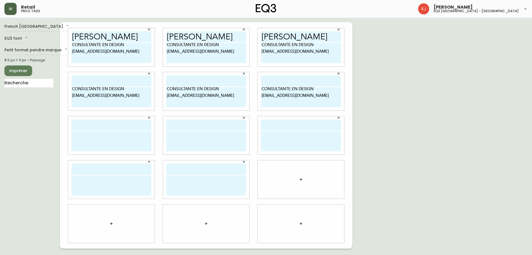
click at [296, 179] on button "button" at bounding box center [300, 179] width 11 height 11
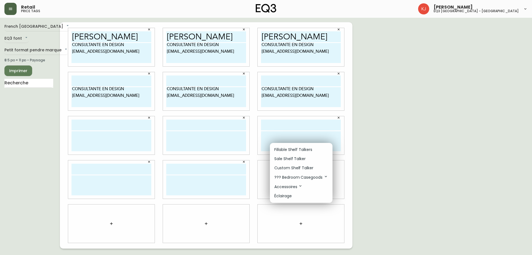
click at [294, 164] on li "Custom Shelf Talker" at bounding box center [301, 167] width 63 height 9
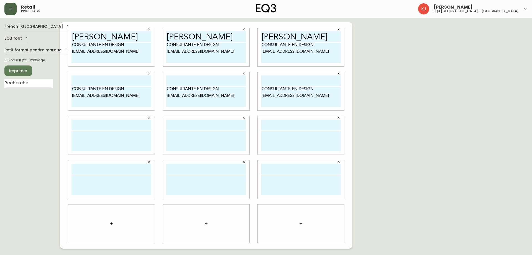
click at [303, 221] on button "button" at bounding box center [300, 223] width 11 height 11
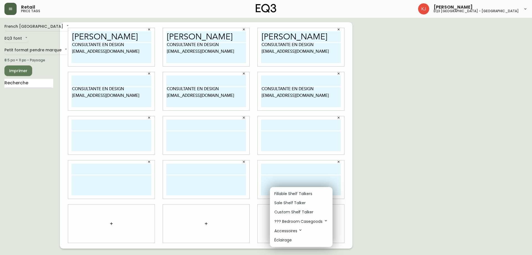
click at [306, 208] on li "Custom Shelf Talker" at bounding box center [301, 211] width 63 height 9
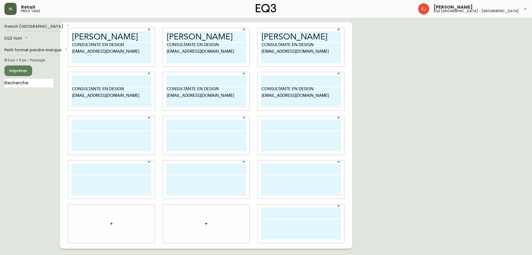
click at [208, 222] on icon "button" at bounding box center [206, 223] width 4 height 4
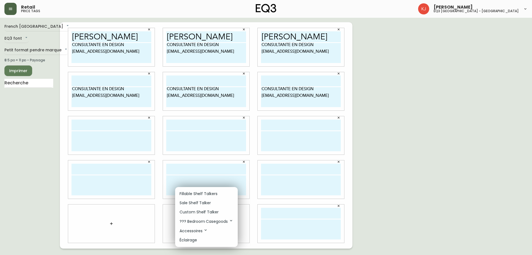
click at [215, 210] on p "Custom Shelf Talker" at bounding box center [199, 212] width 39 height 6
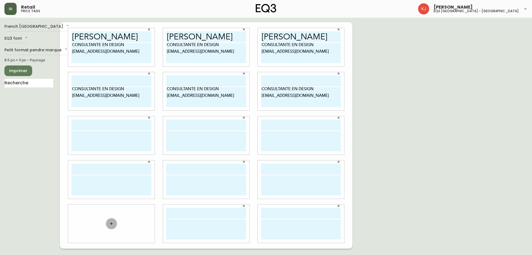
click at [114, 224] on button "button" at bounding box center [111, 223] width 11 height 11
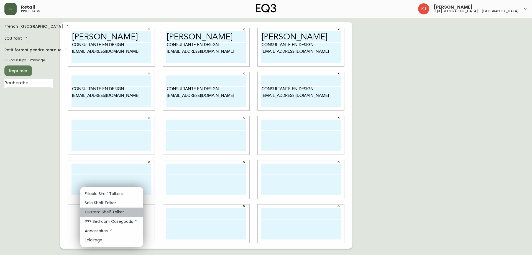
click at [131, 212] on li "Custom Shelf Talker" at bounding box center [111, 211] width 63 height 9
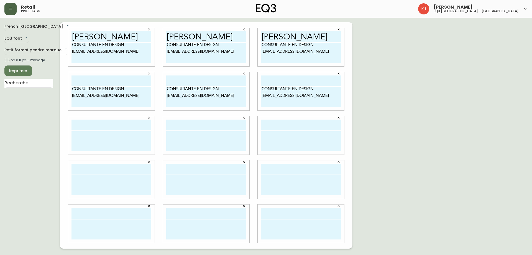
click at [119, 228] on textarea at bounding box center [111, 229] width 80 height 20
paste textarea "CONSULTANTE EN DESIGN [EMAIL_ADDRESS][DOMAIN_NAME]"
type textarea "CONSULTANTE EN DESIGN [EMAIL_ADDRESS][DOMAIN_NAME]"
click at [176, 220] on textarea at bounding box center [206, 229] width 80 height 20
paste textarea "CONSULTANTE EN DESIGN [EMAIL_ADDRESS][DOMAIN_NAME]"
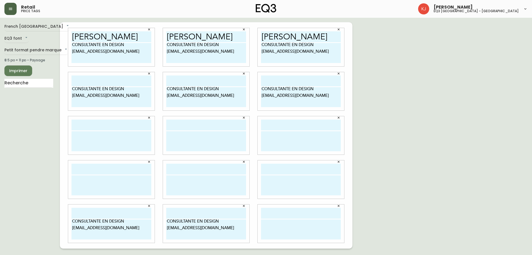
type textarea "CONSULTANTE EN DESIGN [EMAIL_ADDRESS][DOMAIN_NAME]"
click at [320, 227] on textarea at bounding box center [301, 229] width 80 height 20
paste textarea "CONSULTANTE EN DESIGN [EMAIL_ADDRESS][DOMAIN_NAME]"
type textarea "CONSULTANTE EN DESIGN [EMAIL_ADDRESS][DOMAIN_NAME]"
click at [286, 175] on div at bounding box center [301, 179] width 86 height 38
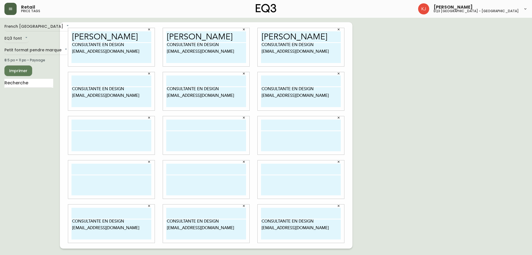
click at [285, 178] on textarea at bounding box center [301, 185] width 80 height 20
paste textarea "CONSULTANTE EN DESIGN [EMAIL_ADDRESS][DOMAIN_NAME]"
type textarea "CONSULTANTE EN DESIGN [EMAIL_ADDRESS][DOMAIN_NAME]"
click at [201, 189] on textarea at bounding box center [206, 185] width 80 height 20
paste textarea "CONSULTANTE EN DESIGN [EMAIL_ADDRESS][DOMAIN_NAME]"
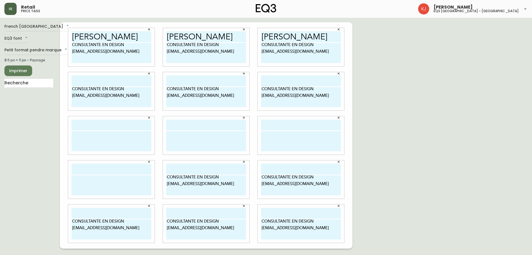
type textarea "CONSULTANTE EN DESIGN [EMAIL_ADDRESS][DOMAIN_NAME]"
click at [126, 188] on textarea at bounding box center [111, 185] width 80 height 20
paste textarea "CONSULTANTE EN DESIGN [EMAIL_ADDRESS][DOMAIN_NAME]"
type textarea "CONSULTANTE EN DESIGN [EMAIL_ADDRESS][DOMAIN_NAME]"
click at [136, 137] on textarea at bounding box center [111, 141] width 80 height 20
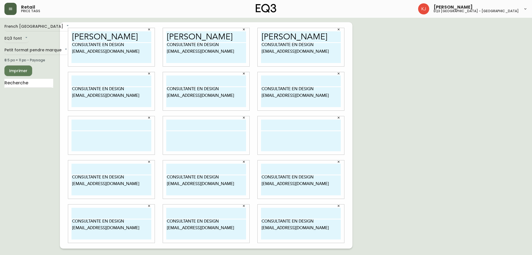
paste textarea "CONSULTANTE EN DESIGN [EMAIL_ADDRESS][DOMAIN_NAME]"
type textarea "CONSULTANTE EN DESIGN [EMAIL_ADDRESS][DOMAIN_NAME]"
click at [222, 145] on textarea at bounding box center [206, 141] width 80 height 20
paste textarea "CONSULTANTE EN DESIGN [EMAIL_ADDRESS][DOMAIN_NAME]"
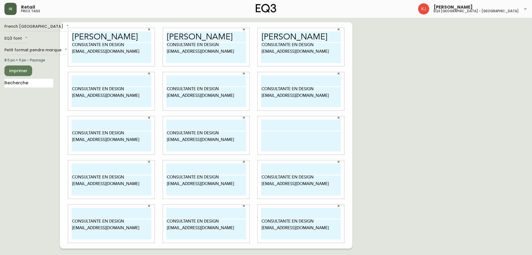
type textarea "CONSULTANTE EN DESIGN [EMAIL_ADDRESS][DOMAIN_NAME]"
click at [284, 150] on textarea at bounding box center [301, 141] width 80 height 20
paste textarea "CONSULTANTE EN DESIGN [EMAIL_ADDRESS][DOMAIN_NAME]"
type textarea "CONSULTANTE EN DESIGN [EMAIL_ADDRESS][DOMAIN_NAME]"
drag, startPoint x: 262, startPoint y: 38, endPoint x: 317, endPoint y: 35, distance: 54.9
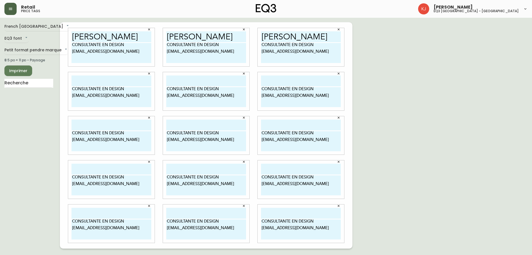
click at [317, 35] on input "sHAINA lEWIS" at bounding box center [301, 36] width 80 height 11
click at [291, 81] on input "text" at bounding box center [301, 80] width 80 height 11
paste input "sHAINA lEWIS"
type input "sHAINA lEWIS"
click at [184, 78] on input "text" at bounding box center [206, 80] width 80 height 11
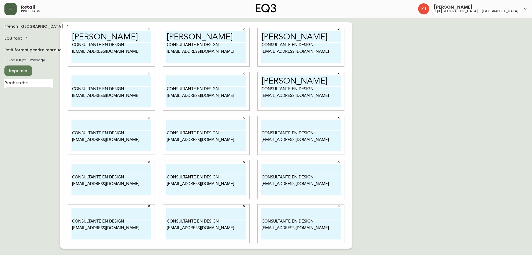
paste input "sHAINA lEWIS"
type input "sHAINA lEWIS"
click at [118, 76] on input "text" at bounding box center [111, 80] width 80 height 11
paste input "sHAINA lEWIS"
type input "sHAINA lEWIS"
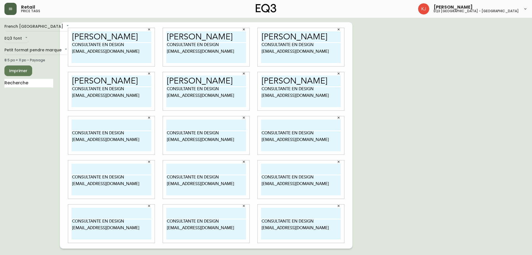
click at [117, 130] on input "text" at bounding box center [111, 124] width 80 height 11
paste input "sHAINA lEWIS"
type input "sHAINA lEWIS"
paste input "sHAINA lEWIS"
click at [198, 127] on input "text" at bounding box center [206, 124] width 80 height 11
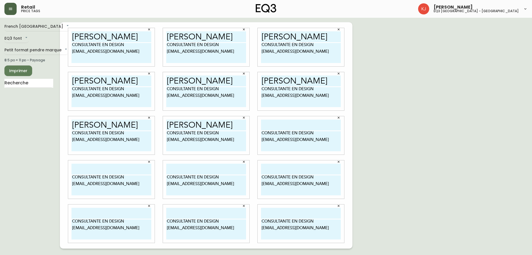
type input "sHAINA lEWIS"
click at [276, 125] on input "text" at bounding box center [301, 124] width 80 height 11
paste input "sHAINA lEWIS"
type input "sHAINA lEWIS"
click at [269, 168] on input "text" at bounding box center [301, 168] width 80 height 11
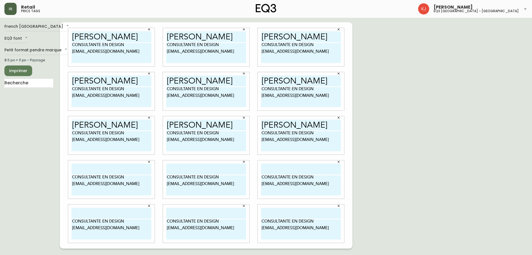
paste input "sHAINA lEWIS"
type input "sHAINA lEWIS"
click at [205, 167] on input "text" at bounding box center [206, 168] width 80 height 11
paste input "sHAINA lEWIS"
type input "sHAINA lEWIS"
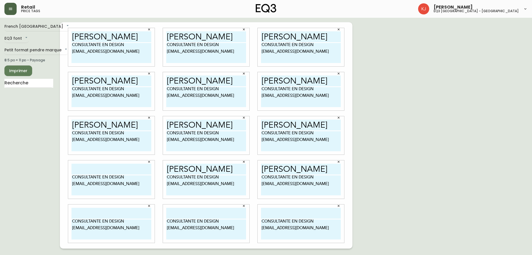
paste input "sHAINA lEWIS"
click at [117, 167] on input "text" at bounding box center [111, 168] width 80 height 11
type input "sHAINA lEWIS"
click at [109, 209] on input "text" at bounding box center [111, 213] width 80 height 11
paste input "sHAINA lEWIS"
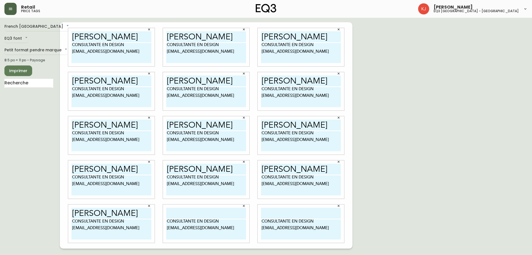
type input "sHAINA lEWIS"
click at [172, 210] on input "text" at bounding box center [206, 213] width 80 height 11
paste input "sHAINA lEWIS"
type input "sHAINA lEWIS"
click at [287, 212] on input "text" at bounding box center [301, 213] width 80 height 11
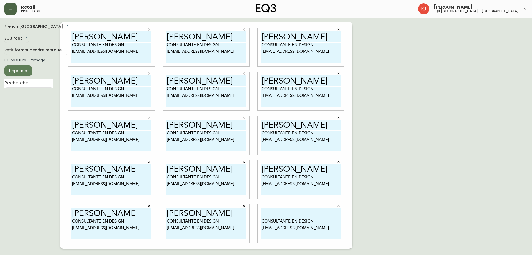
paste input "sHAINA lEWIS"
type input "sHAINA lEWIS"
click at [374, 204] on div "French Canada fr_CA EQ3 font EQ3 Petit format pendre marque small 8.5 po × 11 p…" at bounding box center [265, 135] width 523 height 226
click at [21, 72] on span "Imprimer" at bounding box center [18, 70] width 19 height 7
